Goal: Task Accomplishment & Management: Use online tool/utility

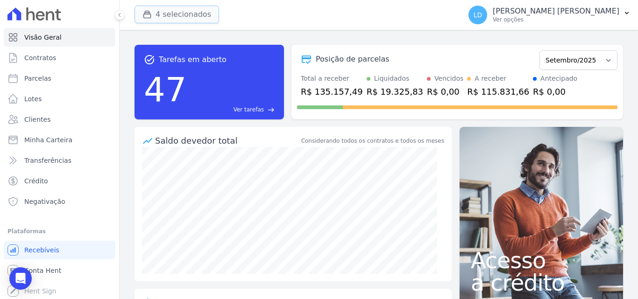
click at [150, 16] on icon "button" at bounding box center [146, 14] width 9 height 9
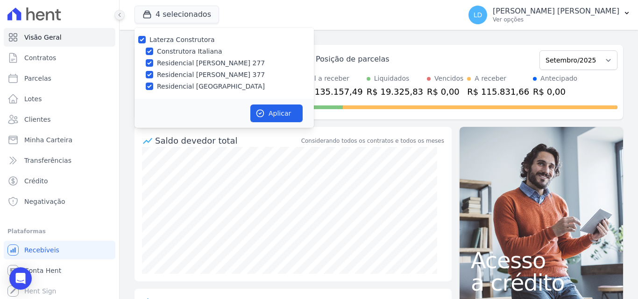
click at [117, 15] on icon at bounding box center [120, 15] width 6 height 6
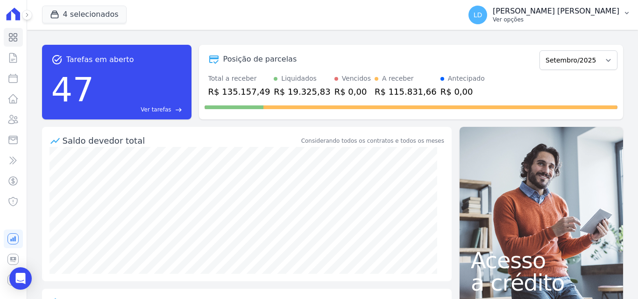
click at [573, 15] on p "[PERSON_NAME] [PERSON_NAME]" at bounding box center [556, 11] width 127 height 9
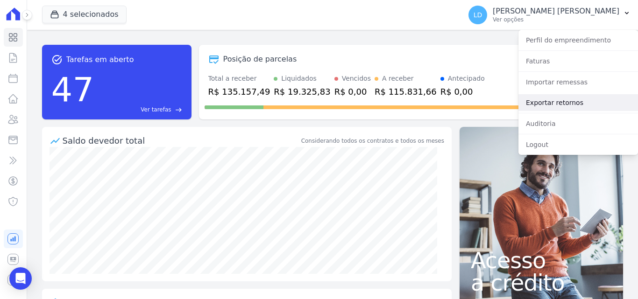
drag, startPoint x: 538, startPoint y: 100, endPoint x: 469, endPoint y: 101, distance: 69.2
click at [538, 100] on link "Exportar retornos" at bounding box center [579, 102] width 120 height 17
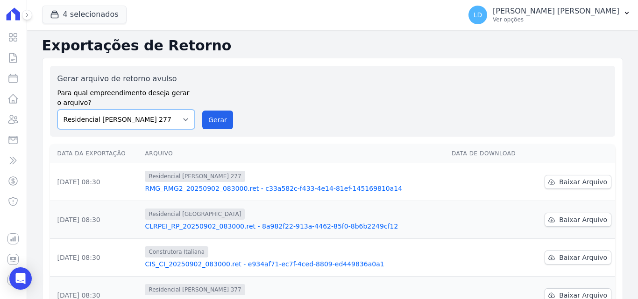
drag, startPoint x: 165, startPoint y: 111, endPoint x: 166, endPoint y: 121, distance: 10.3
click at [165, 111] on select "Construtora Italiana Residencial [PERSON_NAME] 277 Residencial [PERSON_NAME][ST…" at bounding box center [126, 120] width 138 height 20
select select "29fc0423-bfd4-480a-835e-7e440cfe6eb8"
click at [57, 110] on select "Construtora Italiana Residencial [PERSON_NAME] 277 Residencial [PERSON_NAME][ST…" at bounding box center [126, 120] width 138 height 20
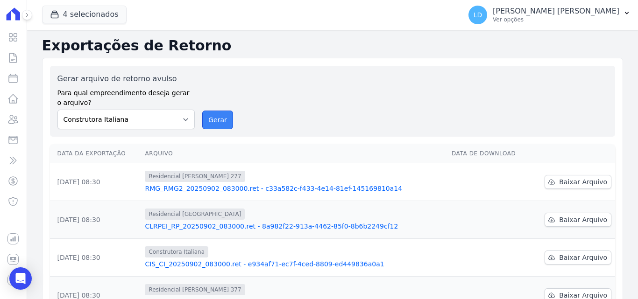
click at [211, 124] on button "Gerar" at bounding box center [217, 120] width 31 height 19
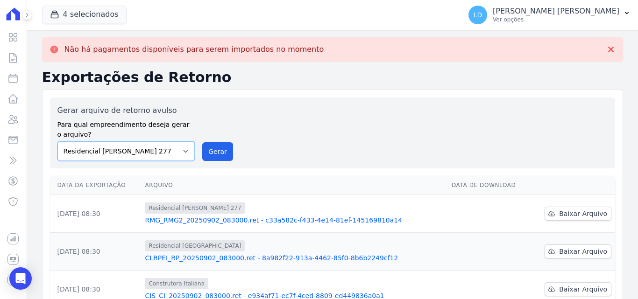
click at [150, 152] on select "Construtora Italiana Residencial [PERSON_NAME] 277 Residencial [PERSON_NAME][ST…" at bounding box center [126, 152] width 138 height 20
click at [57, 142] on select "Construtora Italiana Residencial [PERSON_NAME] 277 Residencial [PERSON_NAME][ST…" at bounding box center [126, 152] width 138 height 20
click at [209, 150] on button "Gerar" at bounding box center [217, 151] width 31 height 19
click at [153, 158] on select "Construtora Italiana Residencial [PERSON_NAME] 277 Residencial [PERSON_NAME][ST…" at bounding box center [126, 152] width 138 height 20
select select "0cd9190e-dfd9-46e5-afc8-7298ef4c0c2b"
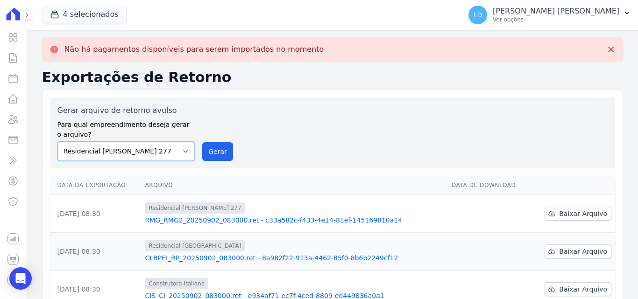
click at [57, 142] on select "Construtora Italiana Residencial [PERSON_NAME] 277 Residencial [PERSON_NAME][ST…" at bounding box center [126, 152] width 138 height 20
click at [228, 146] on button "Gerar" at bounding box center [217, 151] width 31 height 19
click at [150, 157] on select "Construtora Italiana Residencial [PERSON_NAME] 277 Residencial [PERSON_NAME][ST…" at bounding box center [126, 152] width 138 height 20
select select "6440c0a1-232b-4aa1-adfe-88cb95fffe46"
click at [57, 142] on select "Construtora Italiana Residencial [PERSON_NAME] 277 Residencial [PERSON_NAME][ST…" at bounding box center [126, 152] width 138 height 20
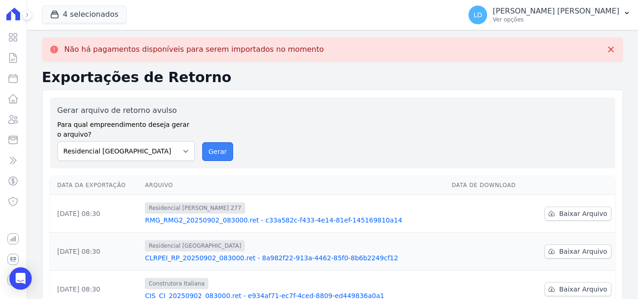
drag, startPoint x: 215, startPoint y: 154, endPoint x: 345, endPoint y: 86, distance: 146.3
click at [216, 154] on button "Gerar" at bounding box center [217, 151] width 31 height 19
click at [593, 19] on p "Ver opções" at bounding box center [556, 19] width 127 height 7
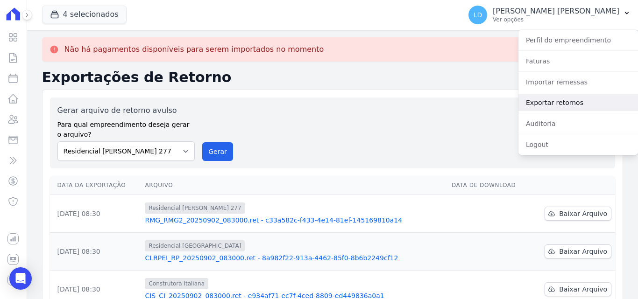
click at [557, 105] on link "Exportar retornos" at bounding box center [579, 102] width 120 height 17
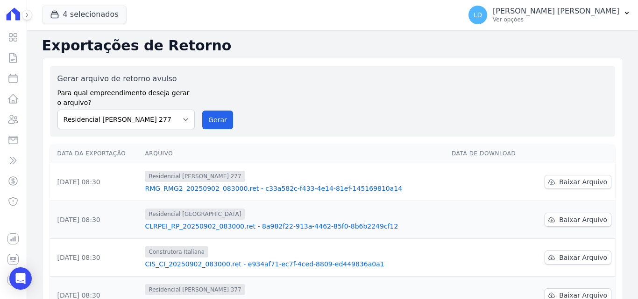
scroll to position [93, 0]
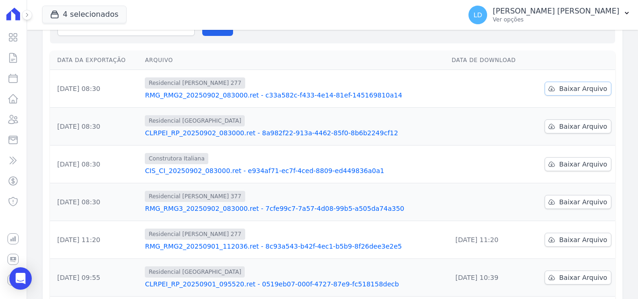
click at [564, 92] on span "Baixar Arquivo" at bounding box center [583, 88] width 48 height 9
click at [573, 88] on span "Baixar Arquivo" at bounding box center [583, 88] width 48 height 9
click at [584, 123] on span "Baixar Arquivo" at bounding box center [583, 126] width 48 height 9
click at [596, 168] on span "Baixar Arquivo" at bounding box center [583, 164] width 48 height 9
drag, startPoint x: 553, startPoint y: 205, endPoint x: 548, endPoint y: 205, distance: 5.6
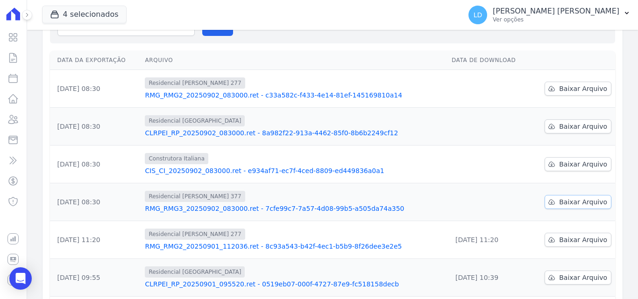
click at [553, 205] on icon at bounding box center [551, 202] width 7 height 7
drag, startPoint x: 583, startPoint y: 21, endPoint x: 581, endPoint y: 25, distance: 5.0
click at [583, 21] on p "Ver opções" at bounding box center [556, 19] width 127 height 7
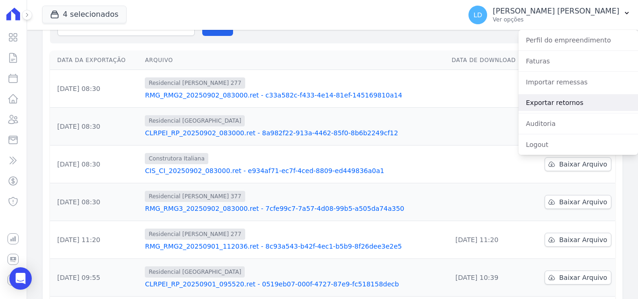
click at [554, 106] on link "Exportar retornos" at bounding box center [579, 102] width 120 height 17
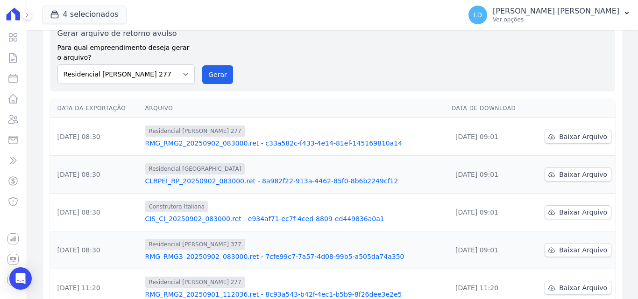
scroll to position [0, 0]
